Goal: Task Accomplishment & Management: Use online tool/utility

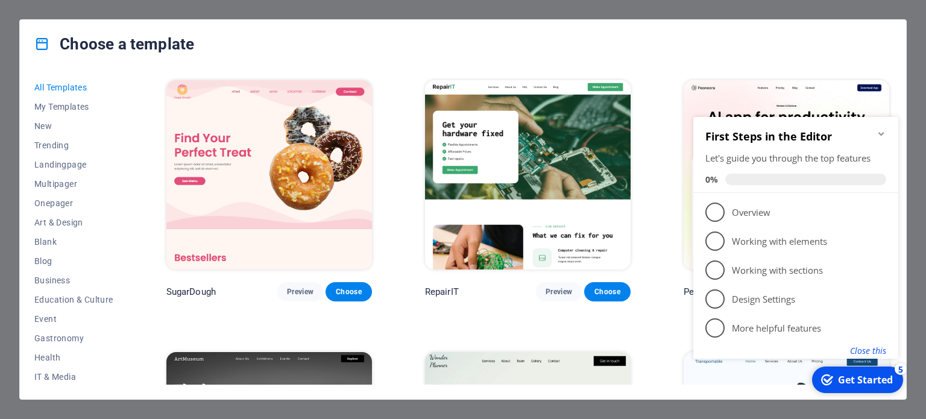
click at [871, 351] on button "Close this" at bounding box center [868, 350] width 36 height 11
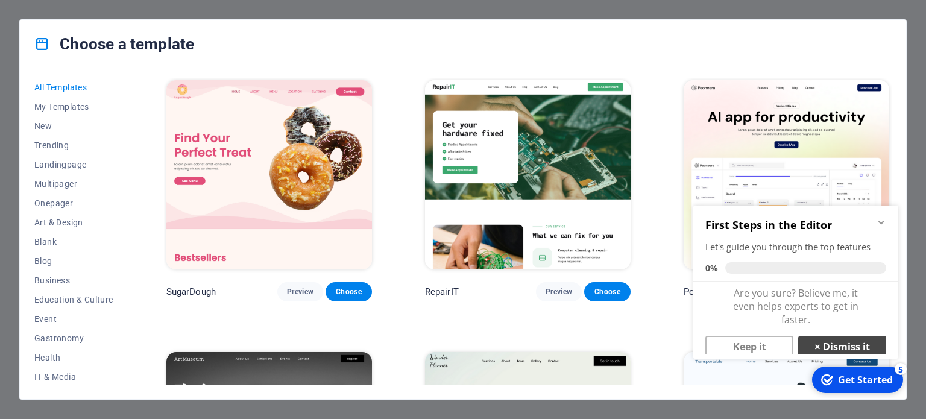
click at [835, 340] on link "× Dismiss it" at bounding box center [842, 347] width 88 height 22
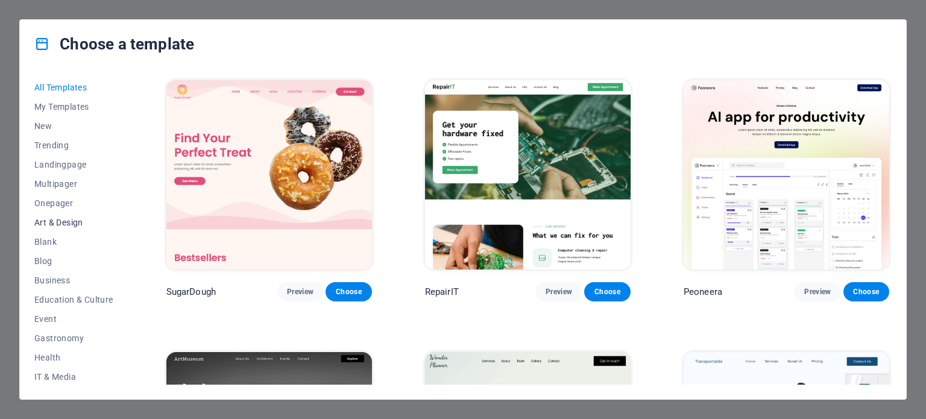
click at [46, 219] on span "Art & Design" at bounding box center [73, 223] width 79 height 10
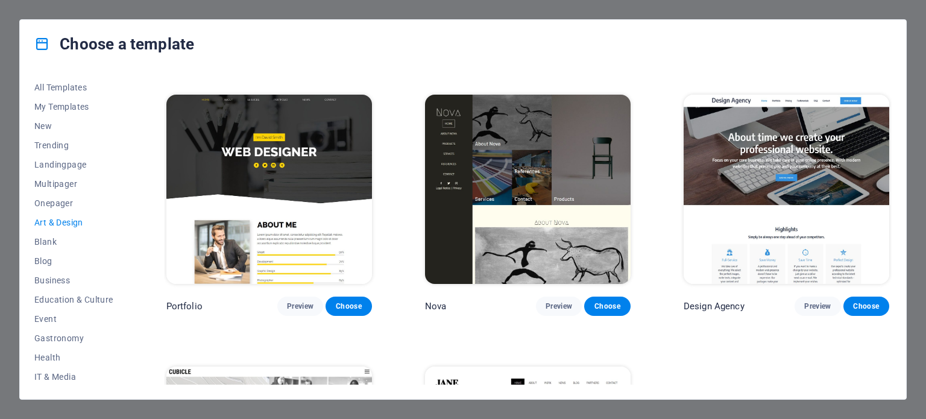
scroll to position [844, 0]
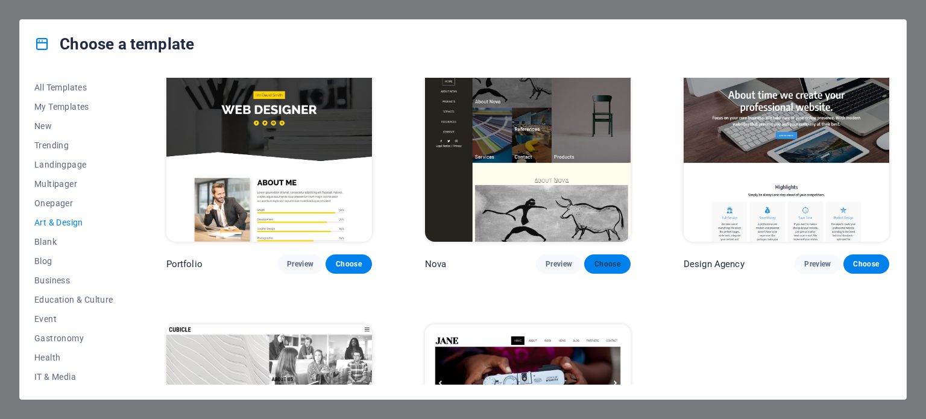
click at [603, 259] on span "Choose" at bounding box center [607, 264] width 27 height 10
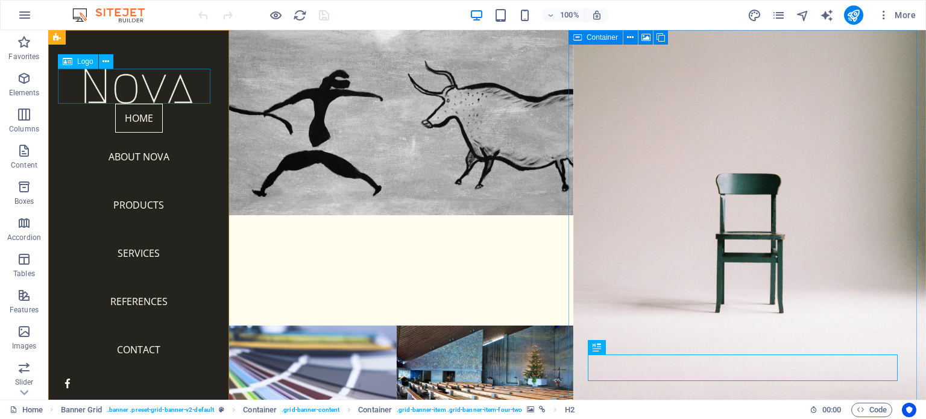
click at [156, 86] on div at bounding box center [138, 86] width 161 height 35
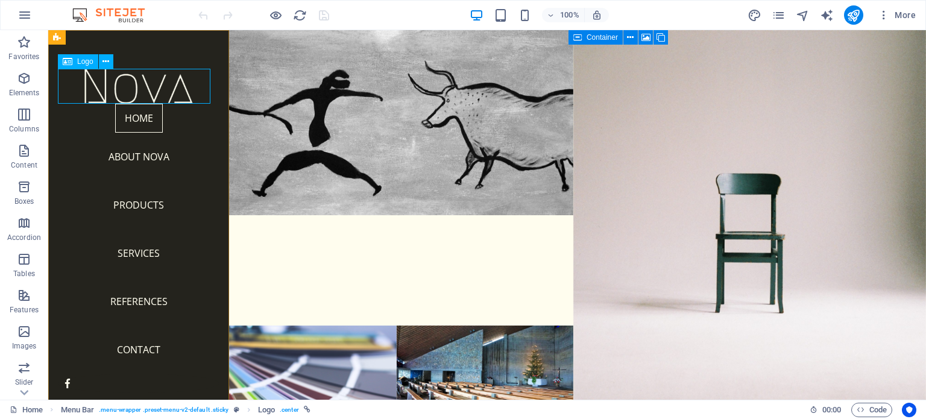
click at [188, 95] on div at bounding box center [138, 86] width 161 height 35
select select "px"
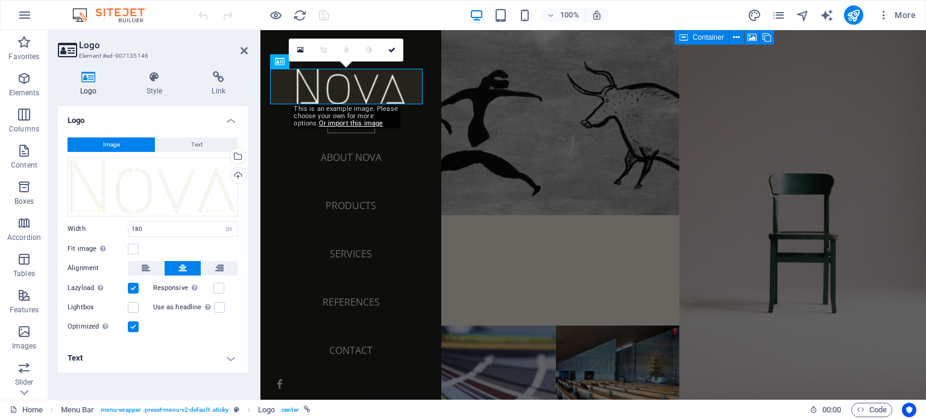
click at [291, 61] on div "0" at bounding box center [346, 50] width 114 height 23
click at [301, 51] on icon at bounding box center [300, 50] width 7 height 8
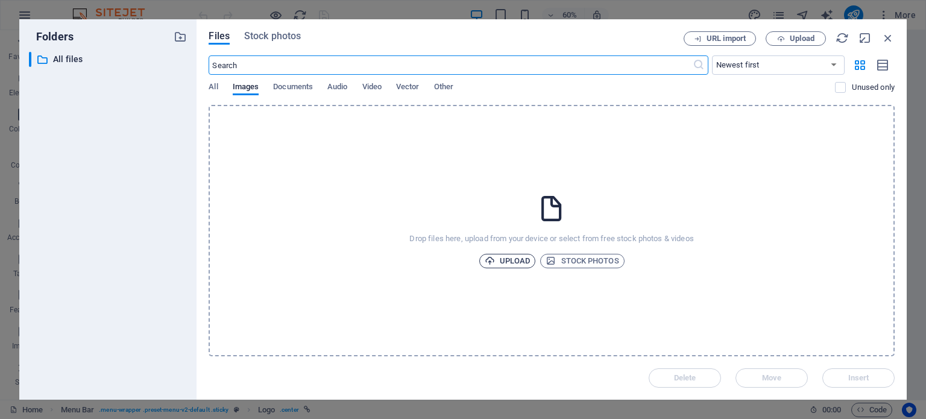
click at [510, 262] on span "Upload" at bounding box center [507, 261] width 46 height 14
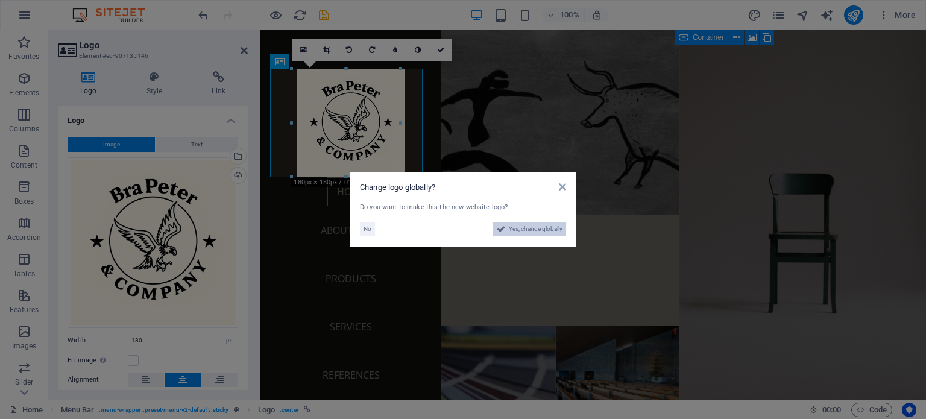
click at [518, 229] on span "Yes, change globally" at bounding box center [536, 229] width 54 height 14
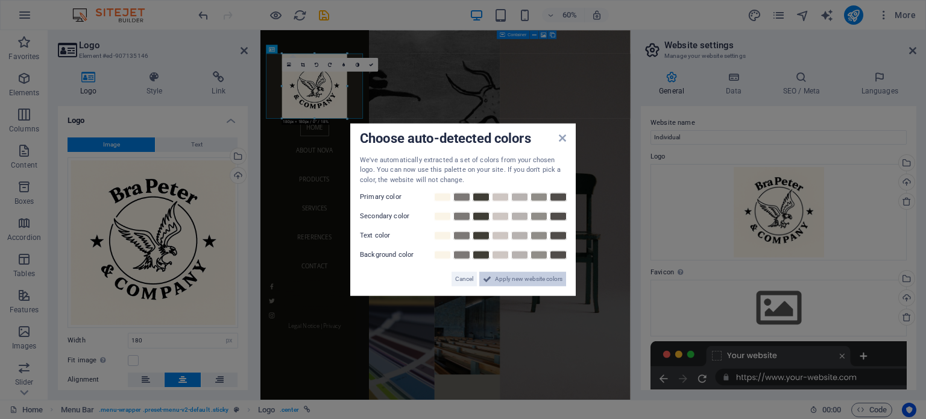
click at [513, 279] on span "Apply new website colors" at bounding box center [528, 279] width 67 height 14
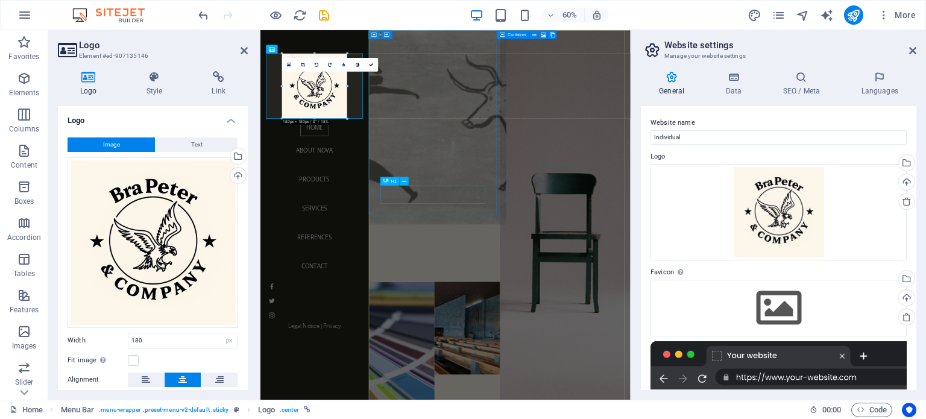
click at [506, 379] on div "NOVA" at bounding box center [550, 394] width 218 height 30
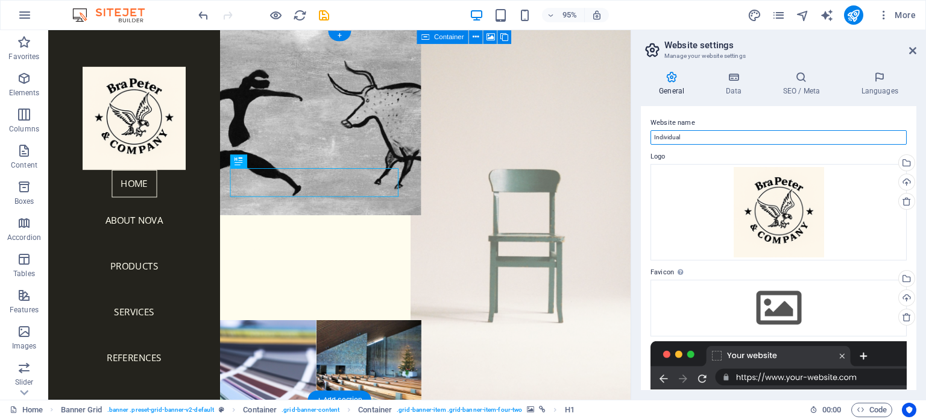
drag, startPoint x: 738, startPoint y: 168, endPoint x: 627, endPoint y: 146, distance: 113.0
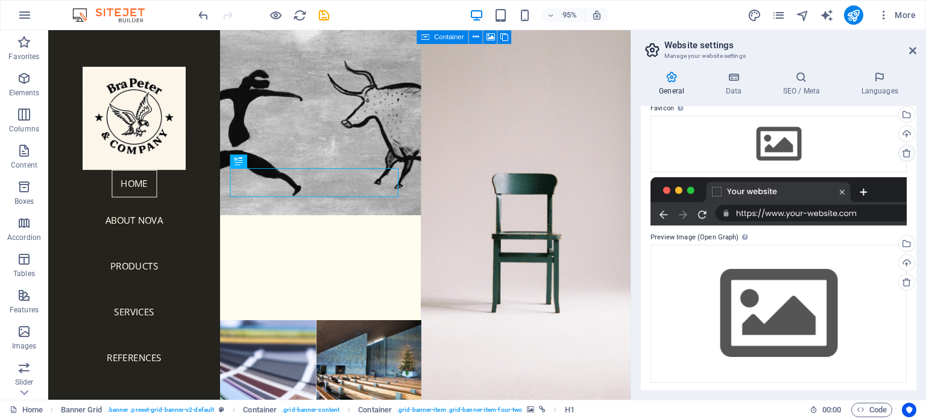
scroll to position [166, 0]
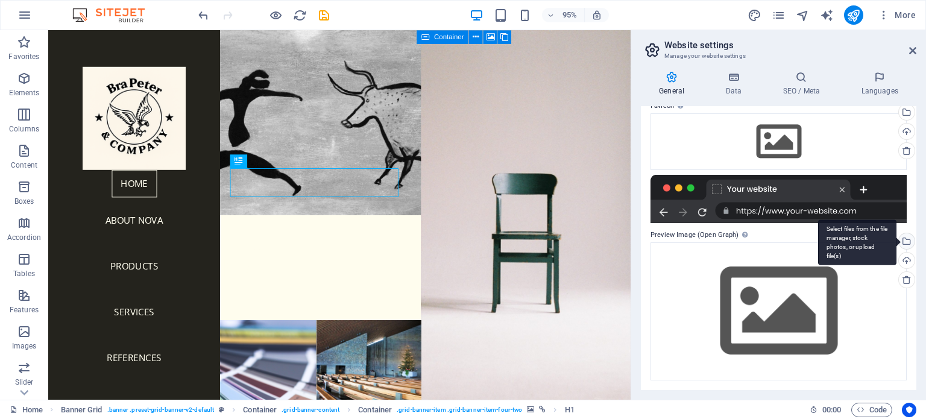
type input "Bra [PERSON_NAME] & Company"
click at [903, 243] on div "Select files from the file manager, stock photos, or upload file(s)" at bounding box center [905, 242] width 18 height 18
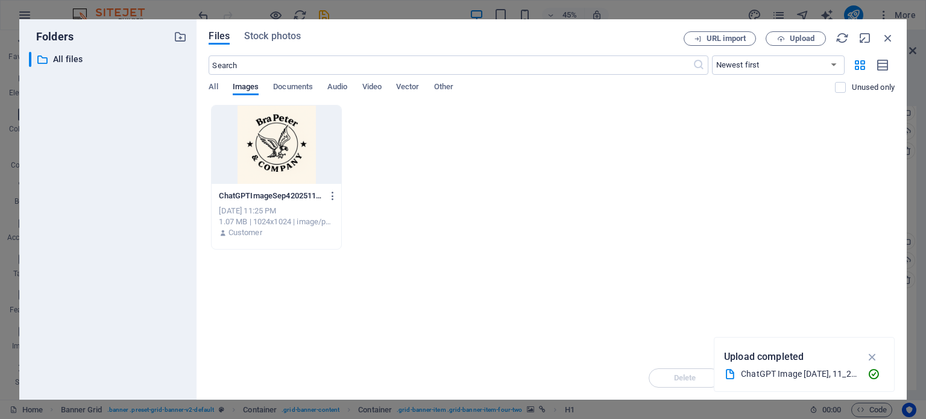
click at [285, 148] on div at bounding box center [275, 144] width 129 height 78
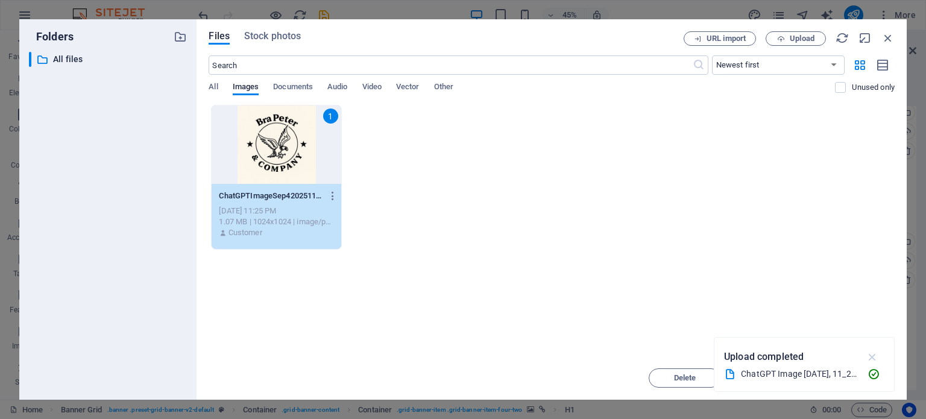
click at [875, 358] on icon "button" at bounding box center [872, 356] width 14 height 13
click at [853, 377] on span "Insert" at bounding box center [858, 377] width 21 height 7
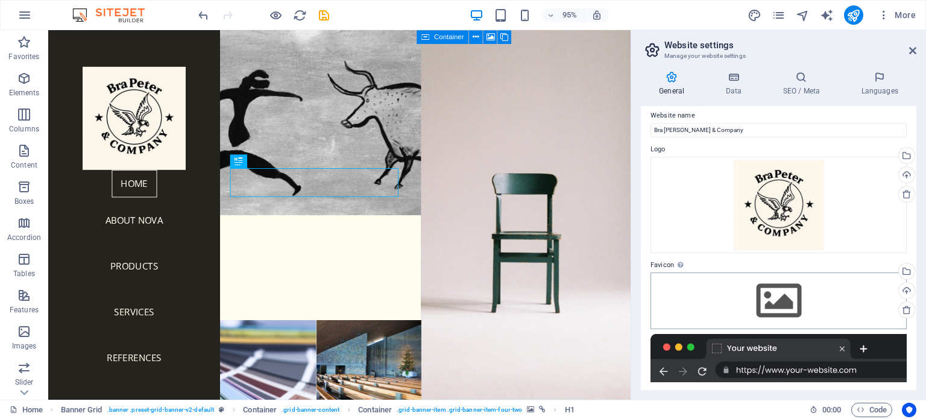
scroll to position [0, 0]
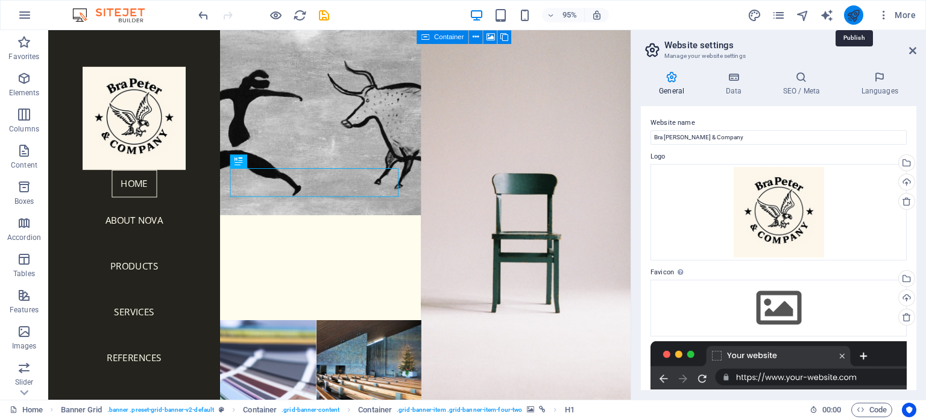
click at [851, 12] on icon "publish" at bounding box center [853, 15] width 14 height 14
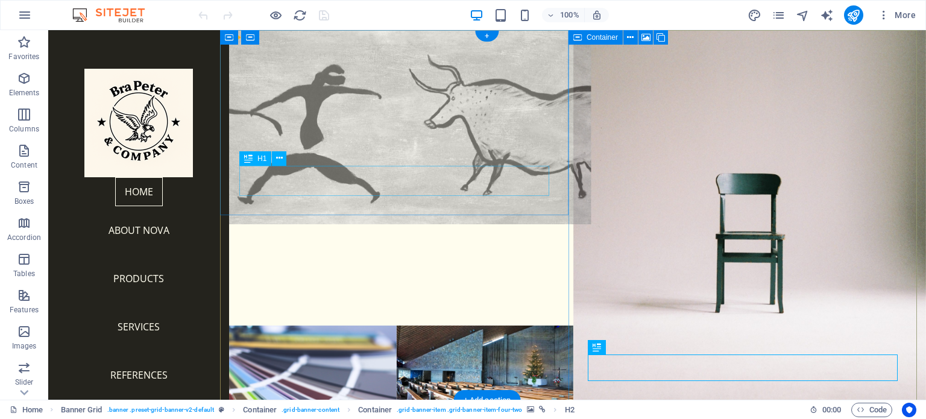
click at [265, 256] on div "NOVA" at bounding box center [396, 271] width 353 height 30
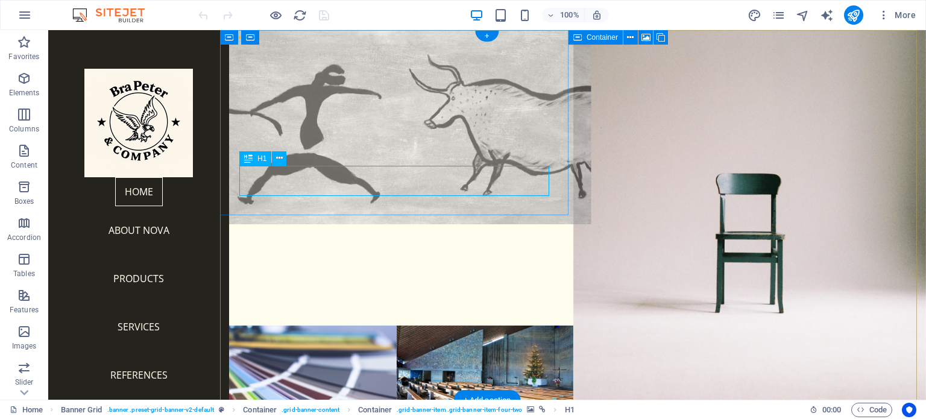
click at [325, 256] on div "NOVA" at bounding box center [396, 271] width 353 height 30
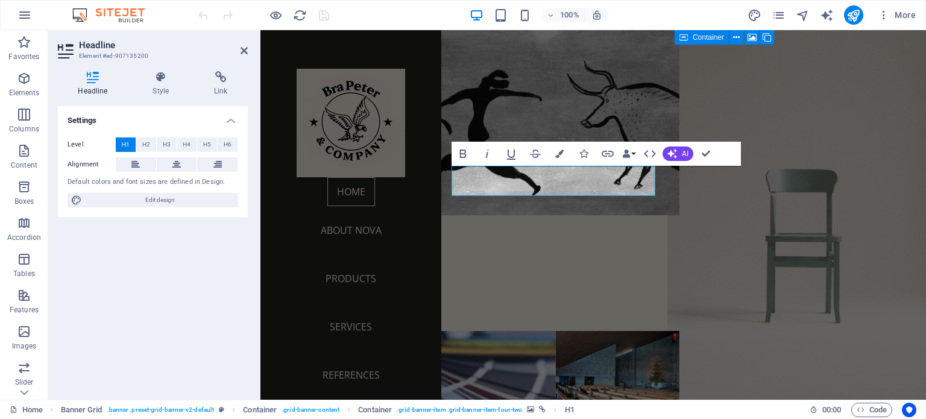
click at [732, 213] on figure at bounding box center [801, 214] width 271 height 407
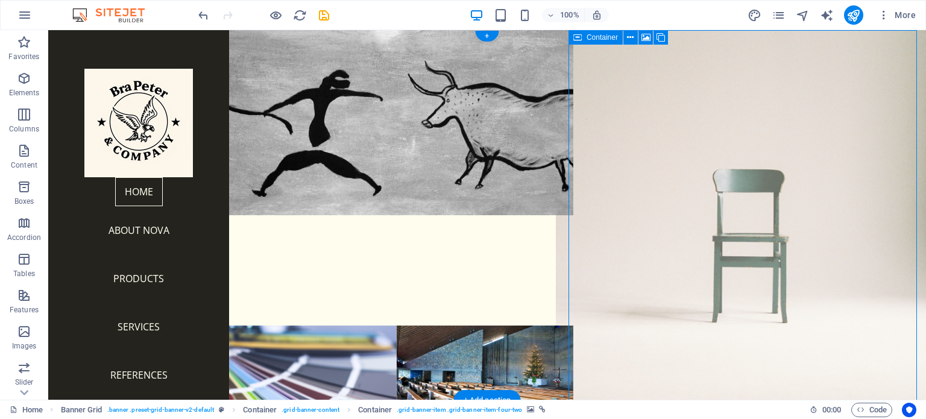
click at [728, 240] on figure at bounding box center [749, 214] width 388 height 407
click at [760, 237] on figure at bounding box center [749, 214] width 388 height 407
click at [716, 127] on figure at bounding box center [749, 214] width 388 height 407
click at [744, 238] on figure at bounding box center [749, 214] width 388 height 407
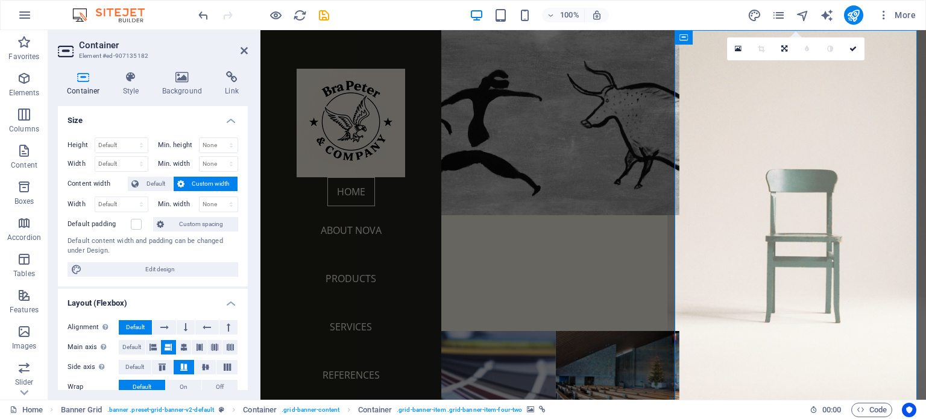
click at [804, 175] on figure at bounding box center [801, 214] width 271 height 407
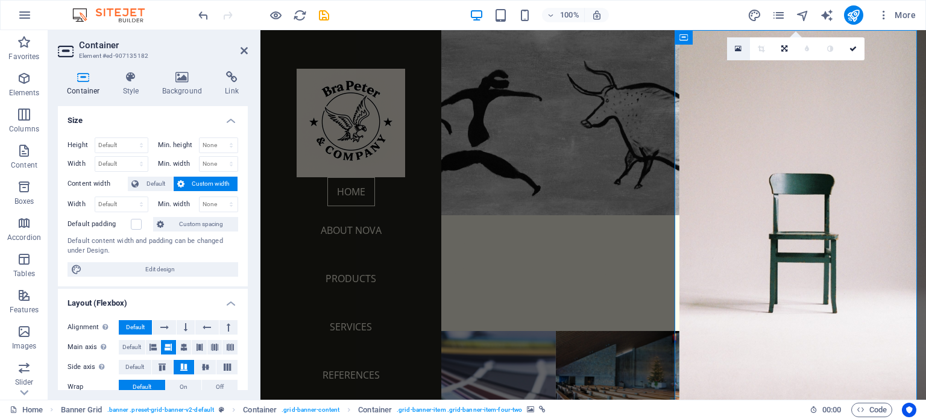
click at [740, 45] on icon at bounding box center [738, 49] width 7 height 8
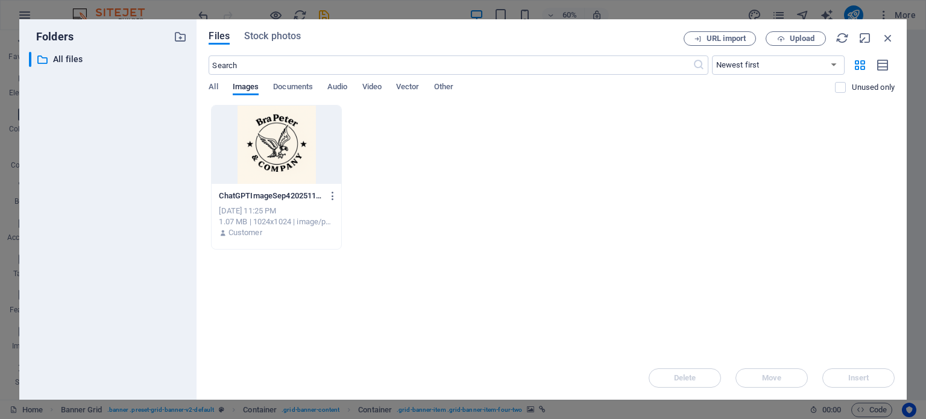
click at [417, 274] on div "Drop files here to upload them instantly ChatGPTImageSep4202511_25_36PM--MATz4A…" at bounding box center [551, 230] width 686 height 251
click at [793, 39] on span "Upload" at bounding box center [801, 38] width 25 height 7
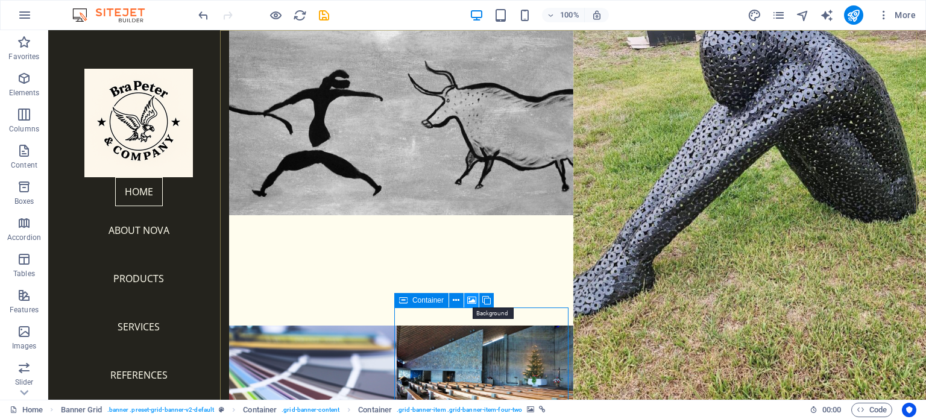
click at [470, 302] on icon at bounding box center [471, 300] width 9 height 13
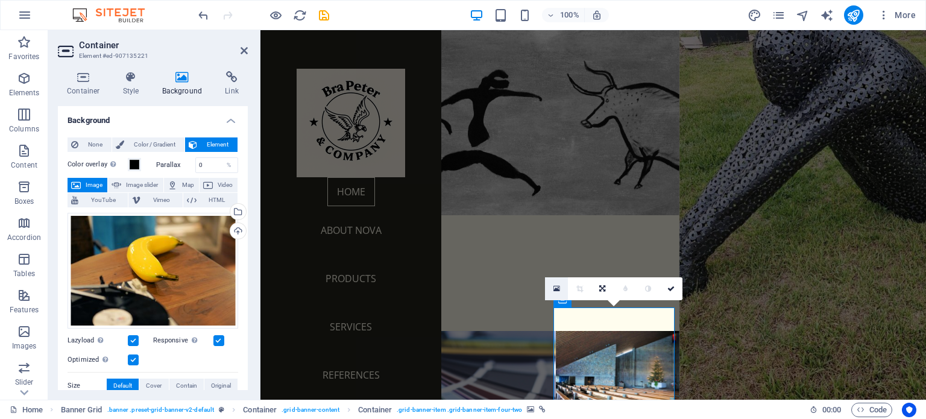
click at [559, 289] on icon at bounding box center [556, 288] width 7 height 8
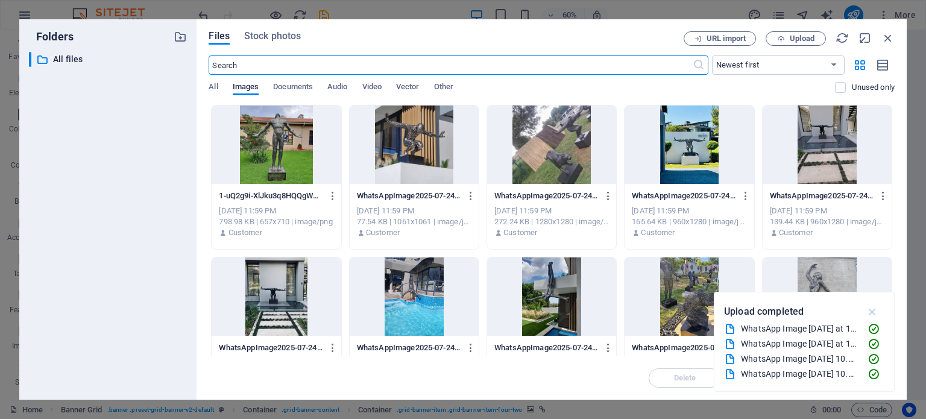
click at [869, 312] on icon "button" at bounding box center [872, 311] width 14 height 13
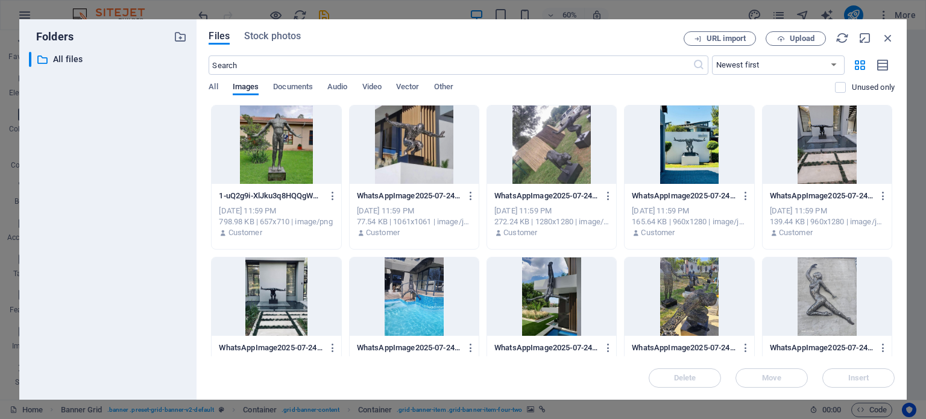
click at [675, 144] on div at bounding box center [688, 144] width 129 height 78
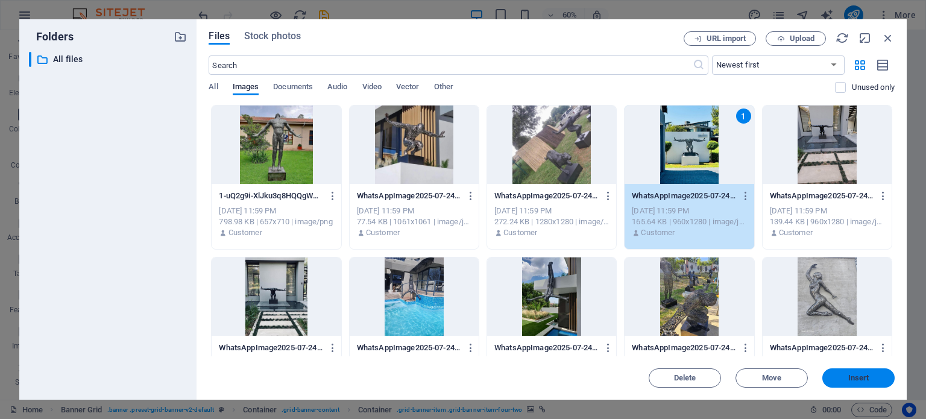
click at [873, 380] on span "Insert" at bounding box center [858, 377] width 63 height 7
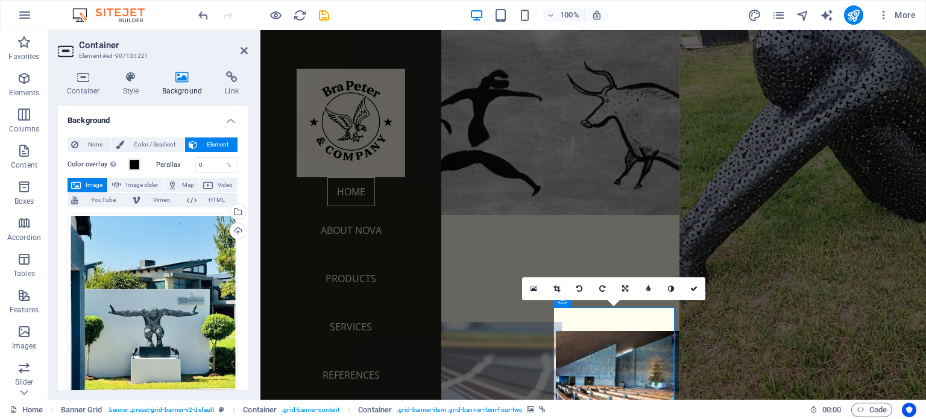
click at [478, 322] on figure at bounding box center [494, 424] width 136 height 204
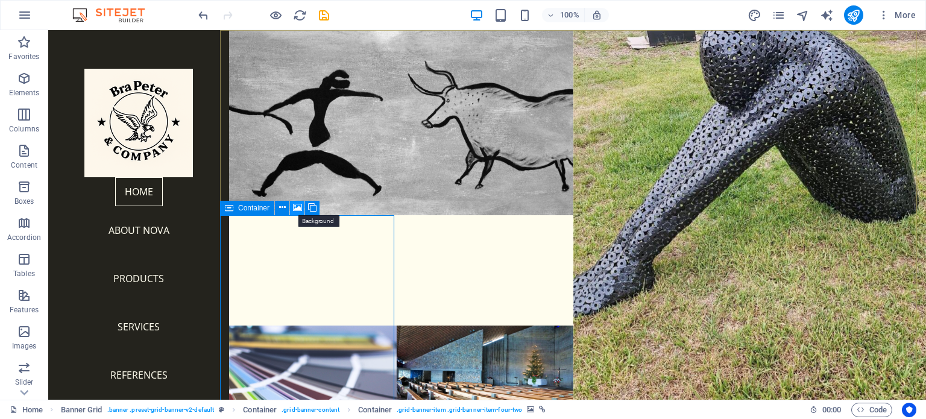
click at [298, 207] on icon at bounding box center [297, 207] width 9 height 13
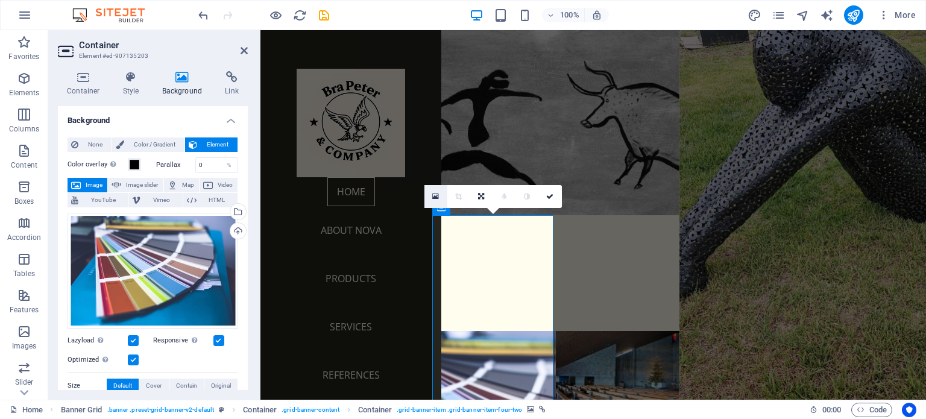
click at [439, 198] on link at bounding box center [435, 196] width 23 height 23
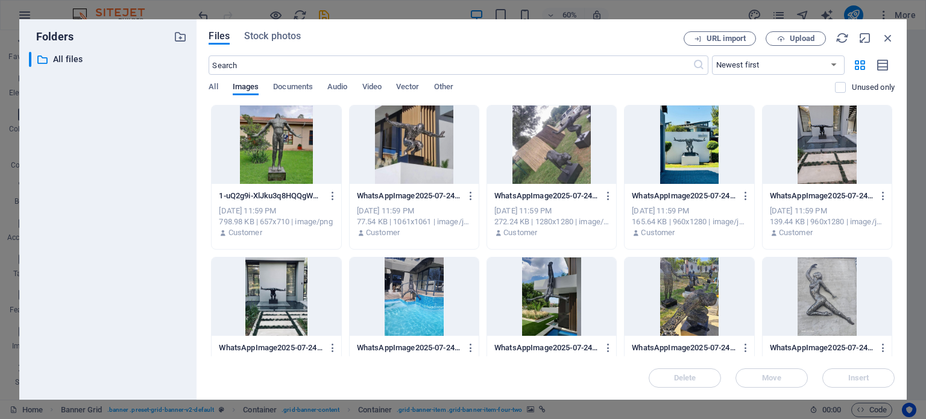
click at [557, 289] on div at bounding box center [551, 296] width 129 height 78
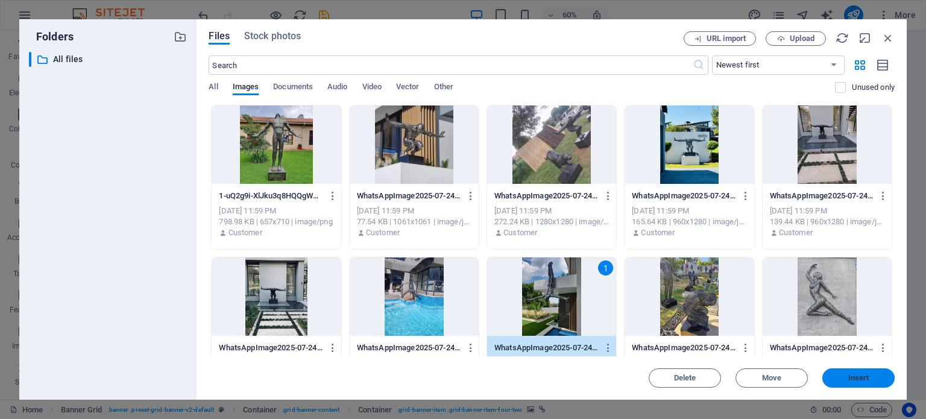
click at [863, 380] on span "Insert" at bounding box center [858, 377] width 21 height 7
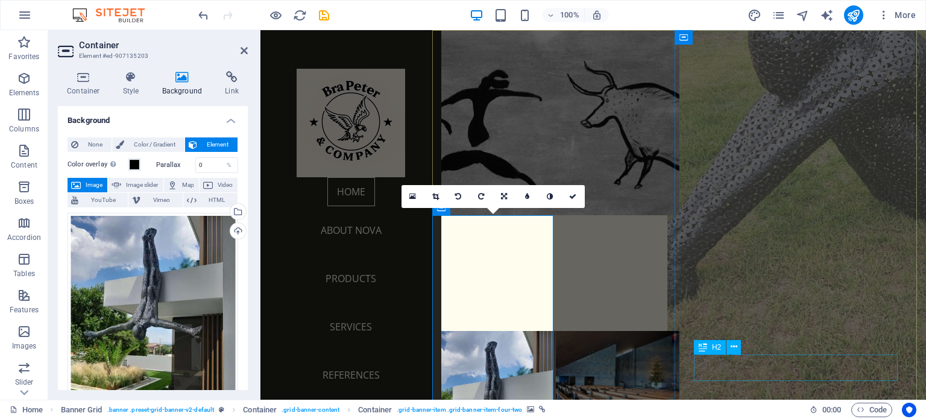
drag, startPoint x: 692, startPoint y: 352, endPoint x: 714, endPoint y: 371, distance: 29.1
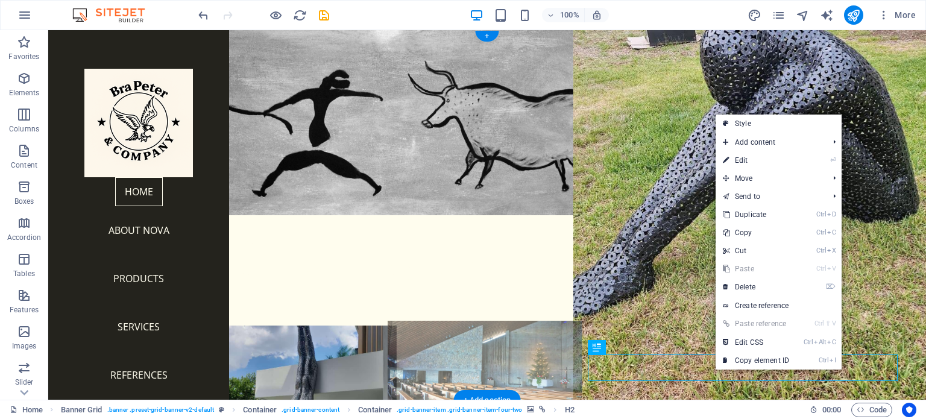
click at [413, 321] on figure at bounding box center [484, 371] width 194 height 101
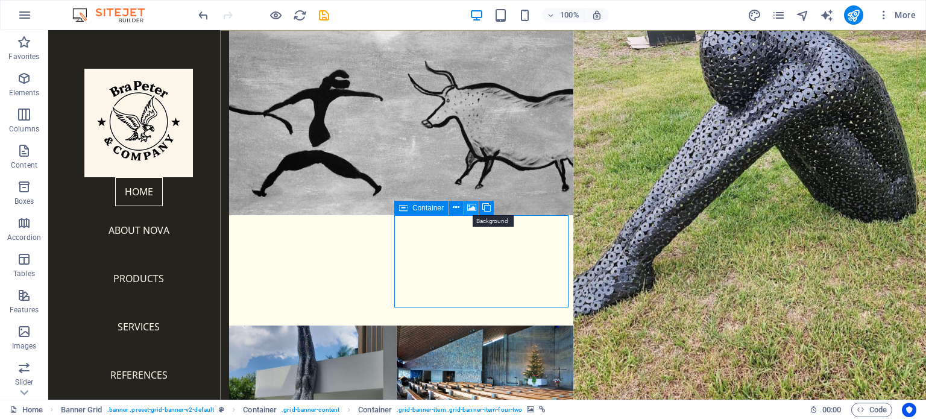
click at [471, 207] on icon at bounding box center [471, 207] width 9 height 13
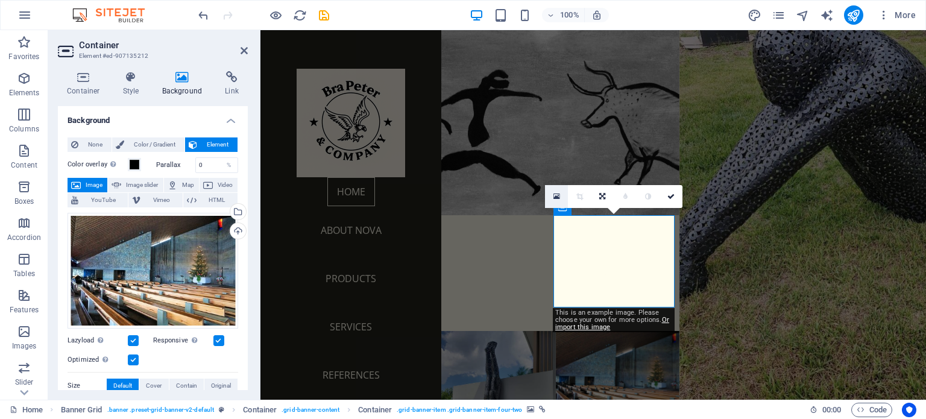
click at [557, 195] on icon at bounding box center [556, 196] width 7 height 8
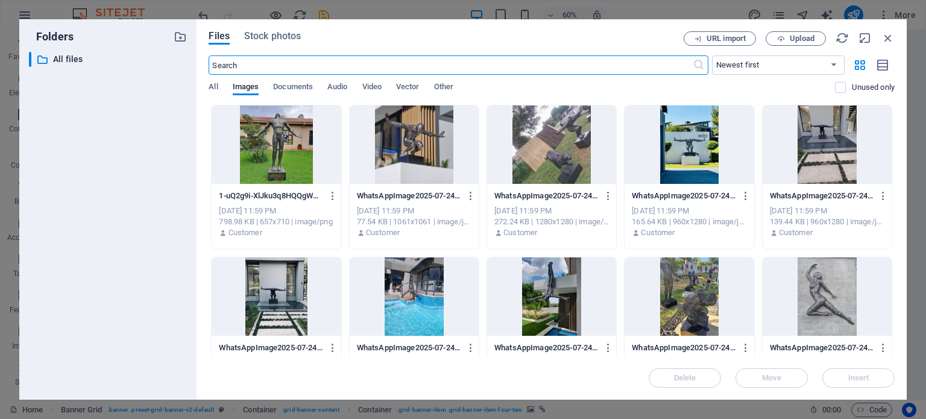
click at [560, 149] on div at bounding box center [551, 144] width 129 height 78
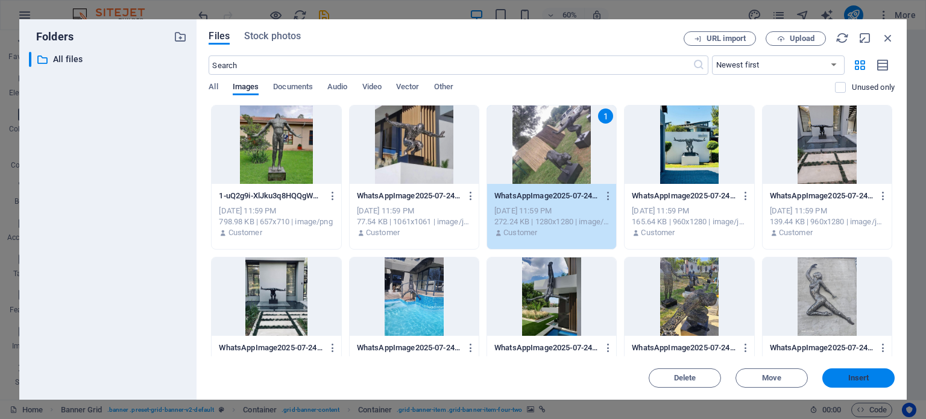
click at [860, 371] on button "Insert" at bounding box center [858, 377] width 72 height 19
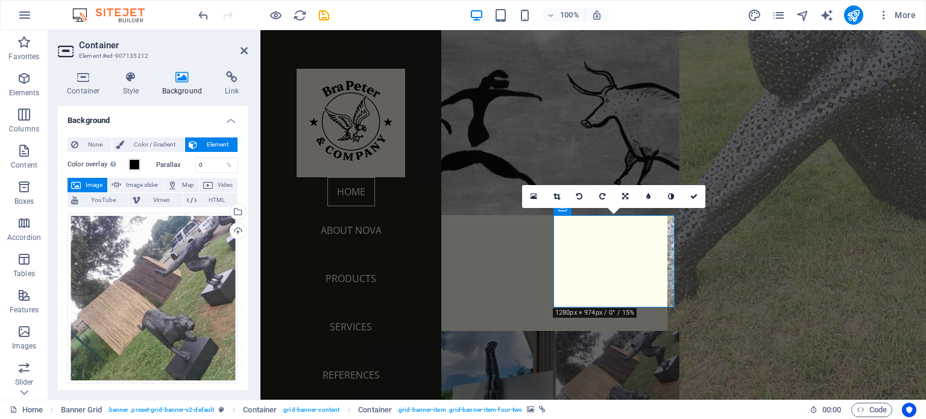
scroll to position [39, 0]
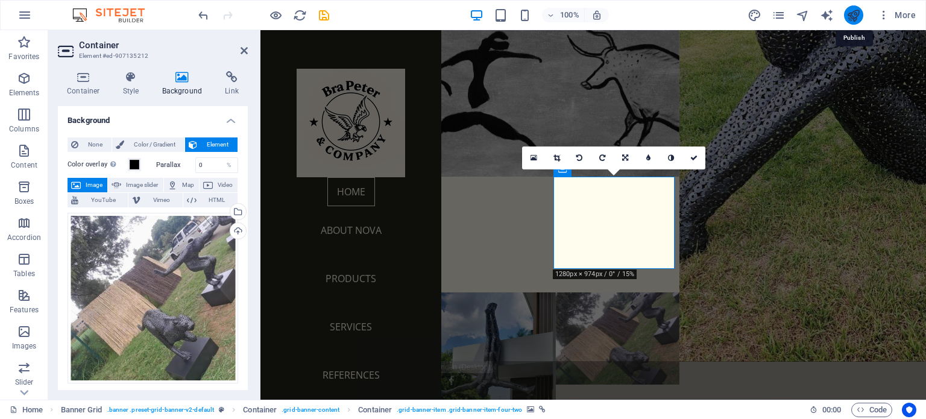
click at [854, 14] on icon "publish" at bounding box center [853, 15] width 14 height 14
